Goal: Transaction & Acquisition: Purchase product/service

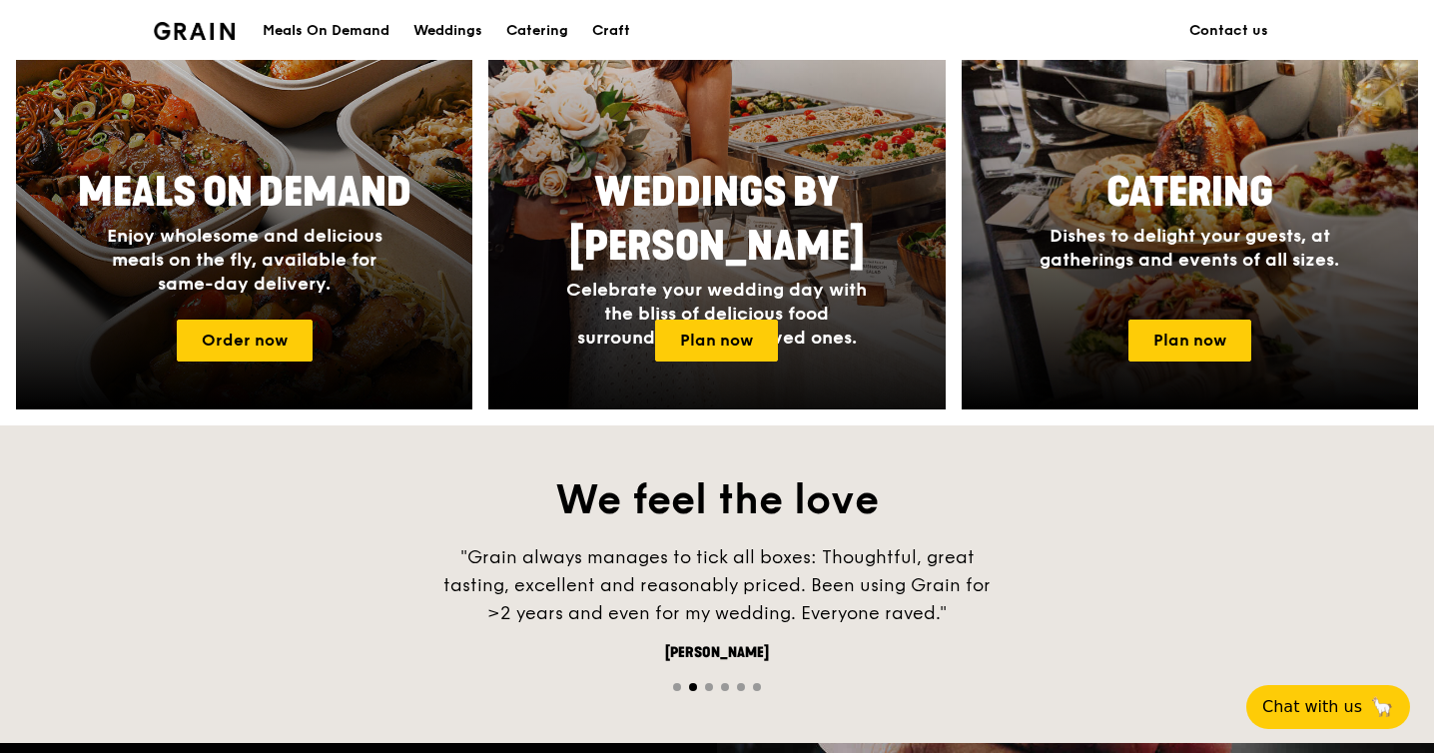
scroll to position [1021, 0]
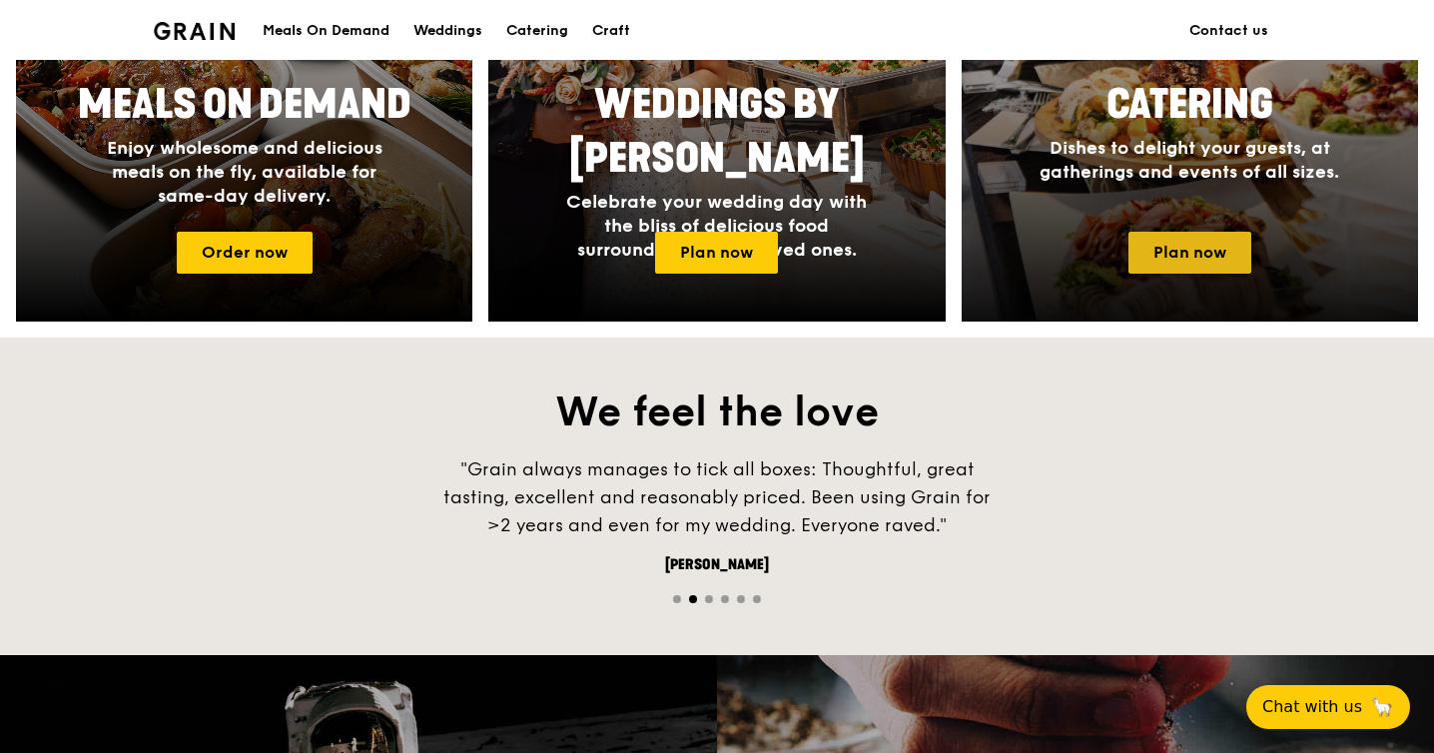
click at [1203, 258] on link "Plan now" at bounding box center [1190, 253] width 123 height 42
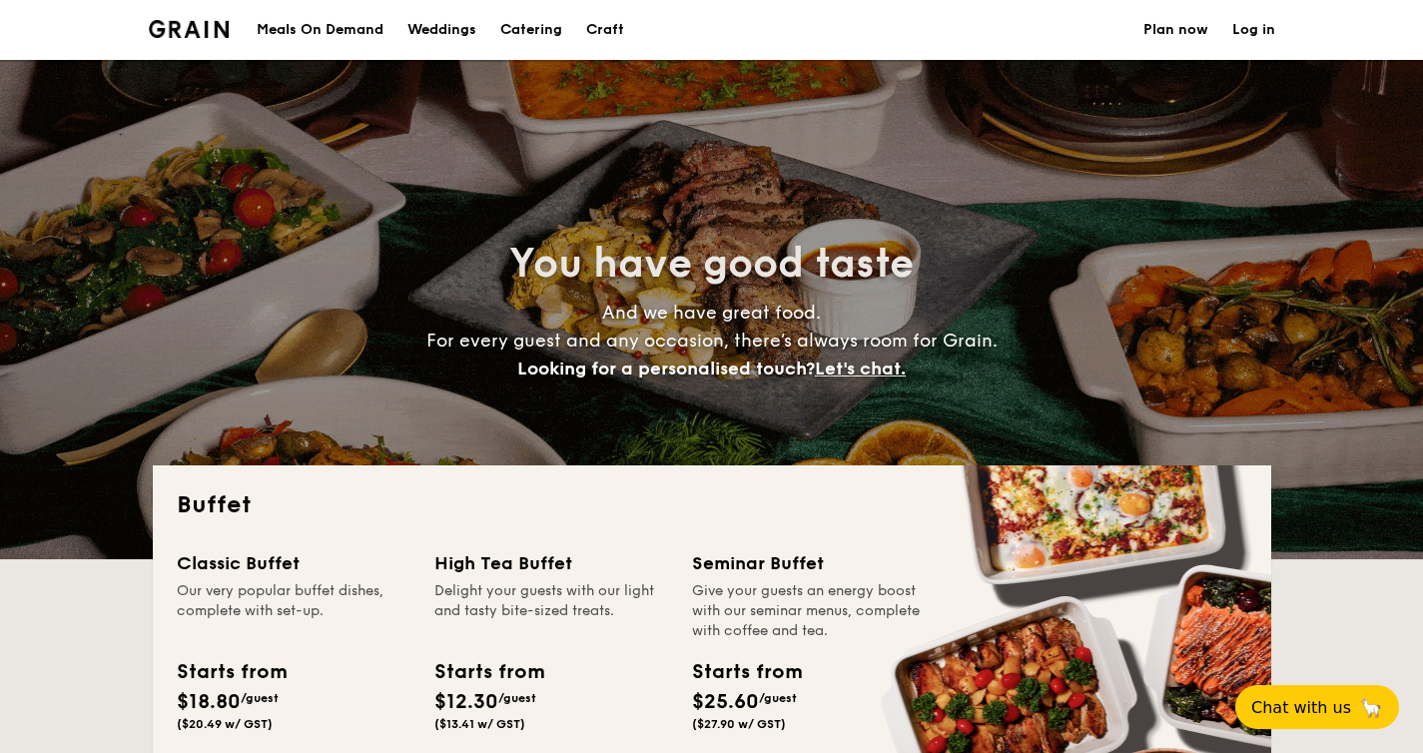
select select
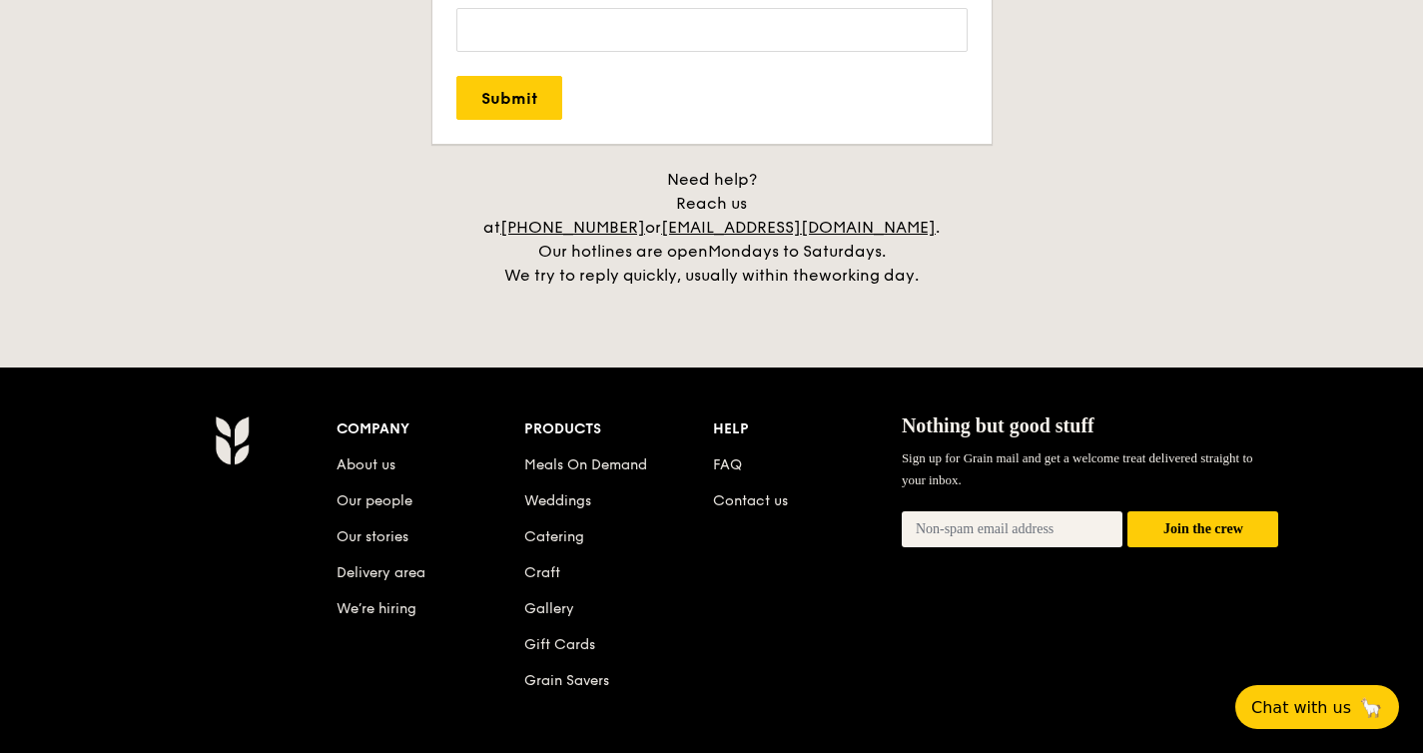
scroll to position [4259, 0]
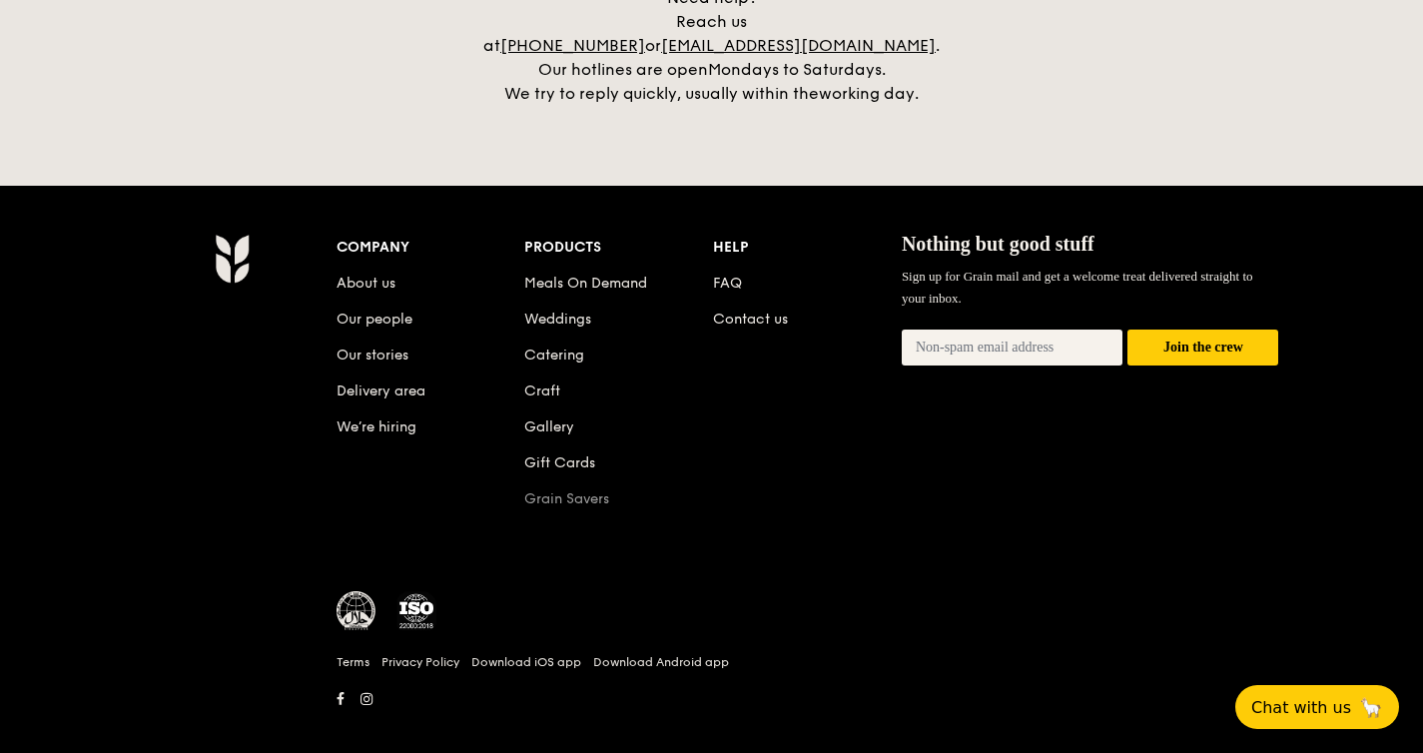
click at [551, 490] on link "Grain Savers" at bounding box center [566, 498] width 85 height 17
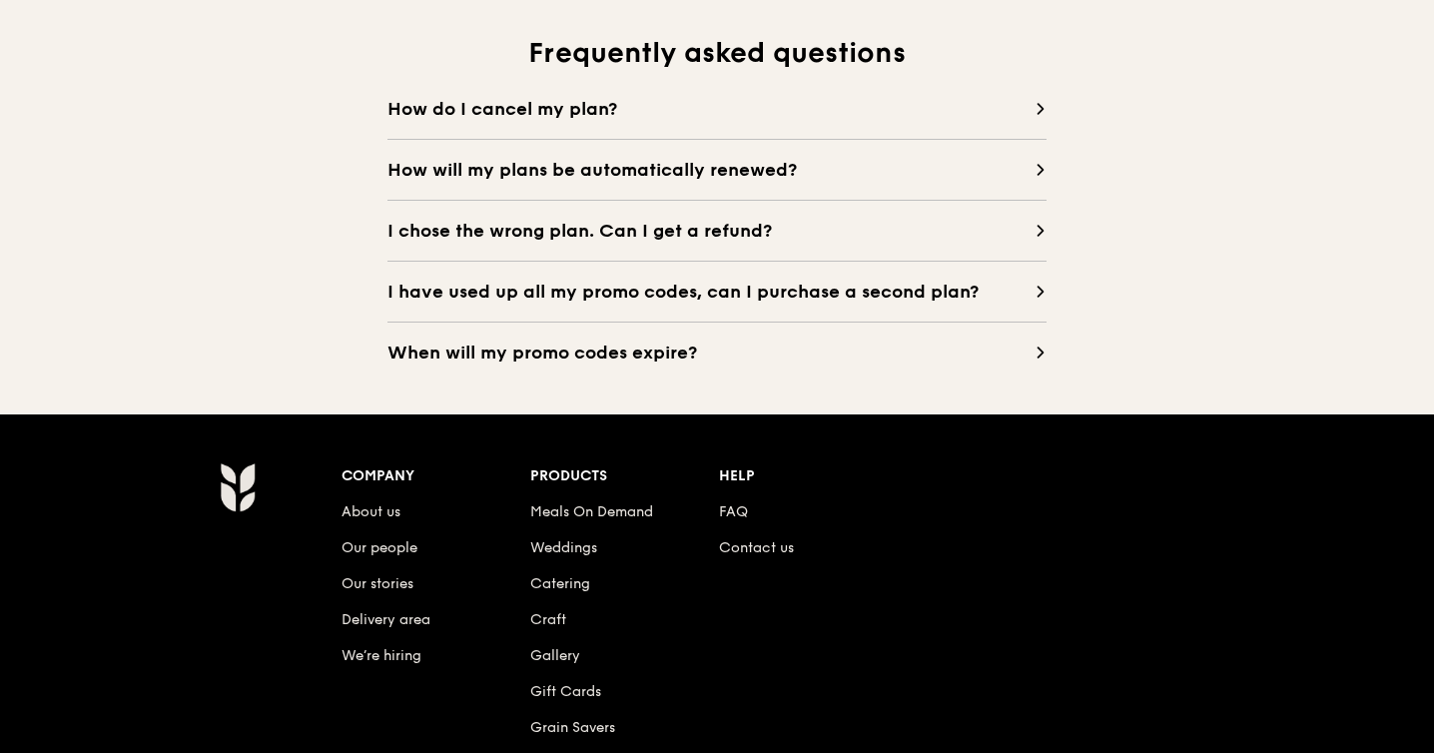
scroll to position [2016, 0]
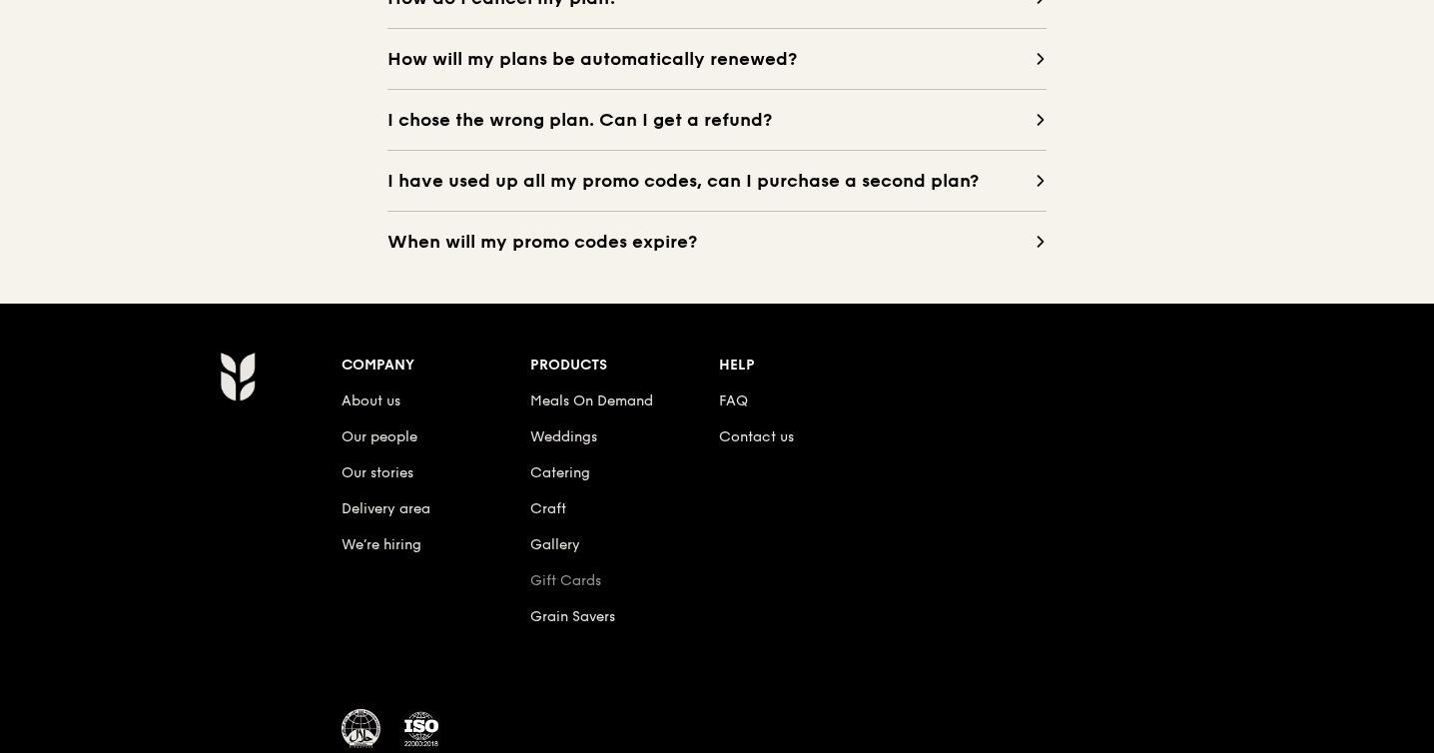
click at [592, 582] on link "Gift Cards" at bounding box center [565, 580] width 71 height 17
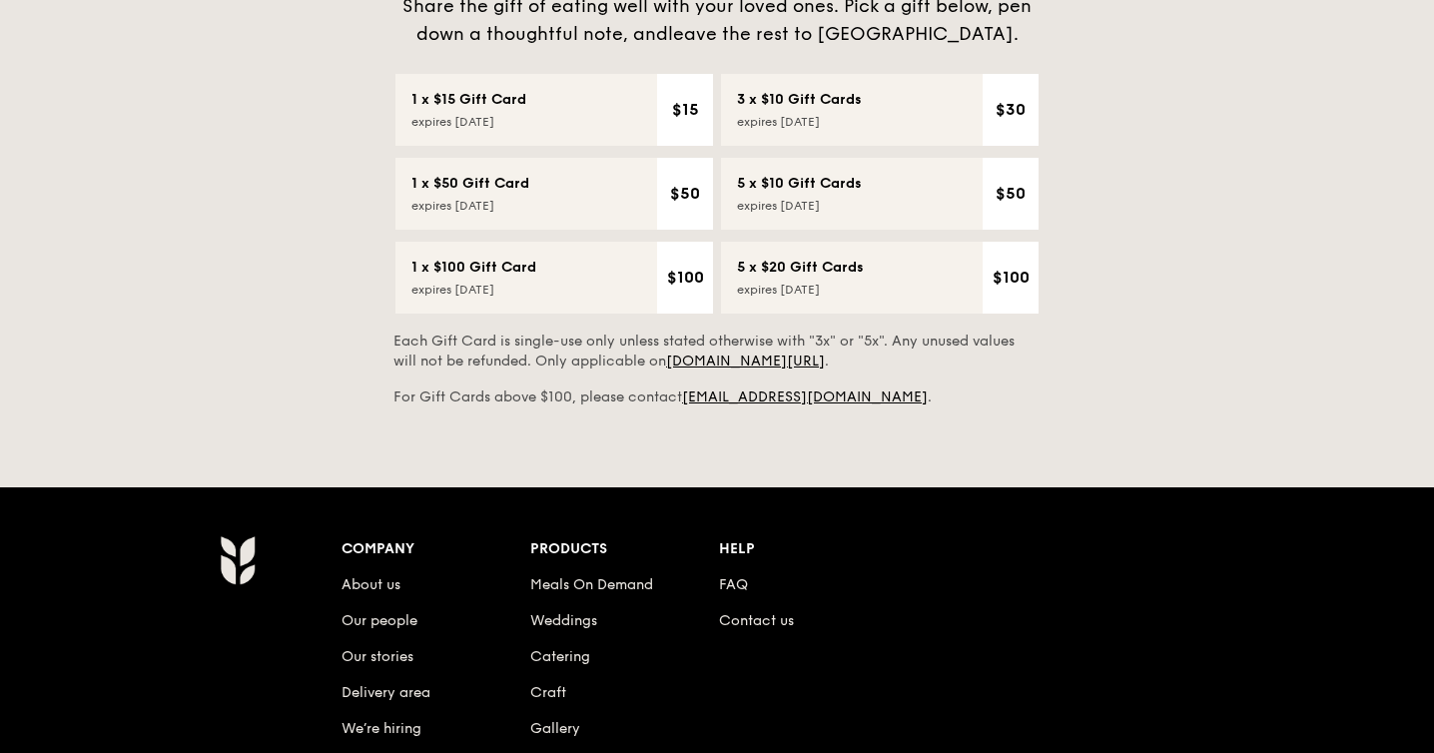
scroll to position [625, 0]
